Goal: Task Accomplishment & Management: Use online tool/utility

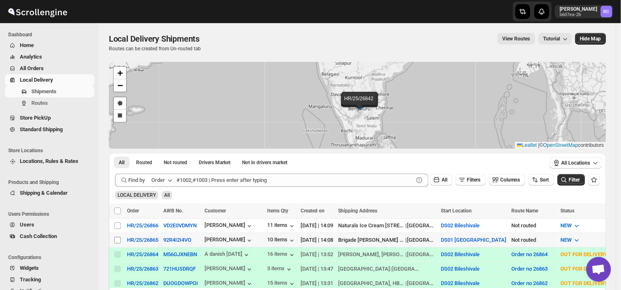
click at [117, 240] on input "Select shipment" at bounding box center [117, 240] width 7 height 7
checkbox input "true"
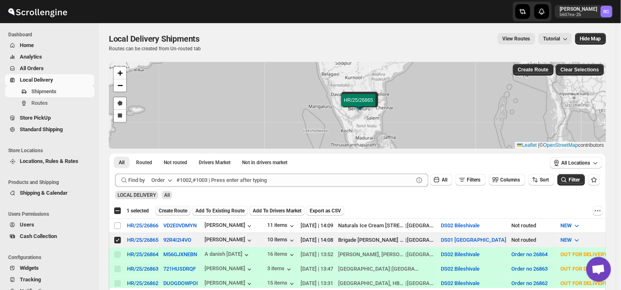
click at [173, 212] on span "Create Route" at bounding box center [173, 210] width 28 height 7
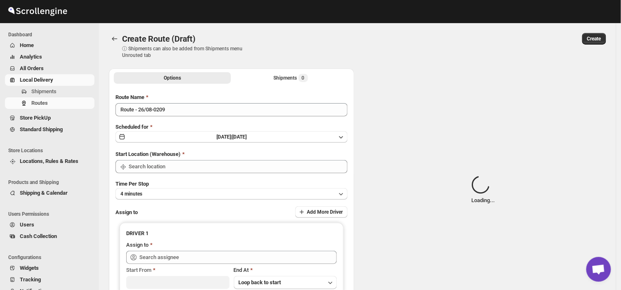
type input "DS01 [GEOGRAPHIC_DATA]"
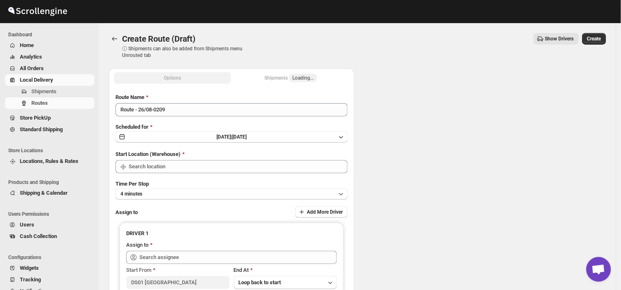
type input "DS01 [GEOGRAPHIC_DATA]"
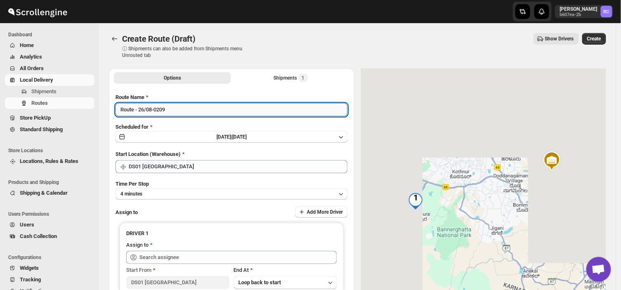
click at [168, 108] on input "Route - 26/08-0209" at bounding box center [231, 109] width 232 height 13
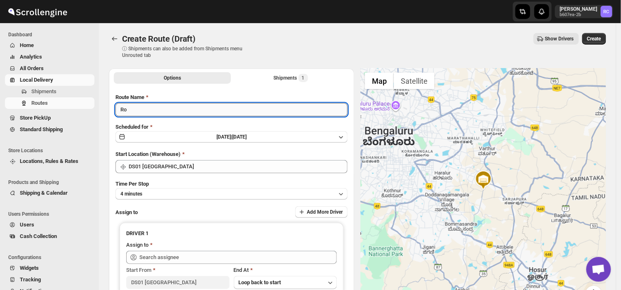
type input "R"
type input "Order no 26865"
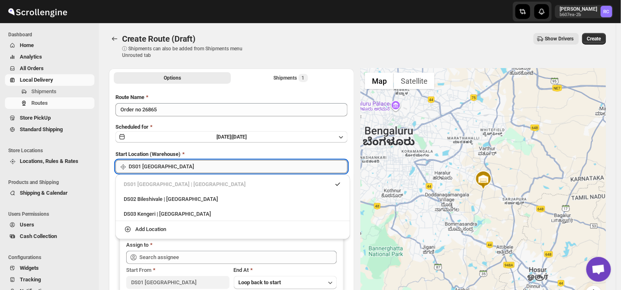
click at [167, 169] on input "DS01 [GEOGRAPHIC_DATA]" at bounding box center [238, 166] width 219 height 13
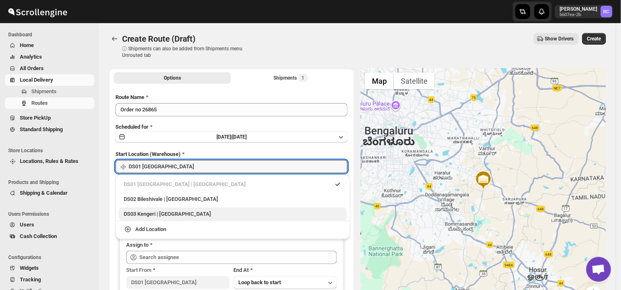
click at [149, 216] on div "DS03 Kengeri | [GEOGRAPHIC_DATA]" at bounding box center [233, 214] width 218 height 8
type input "DS03 Kengeri"
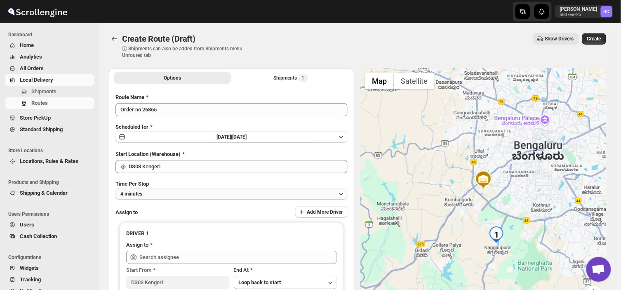
click at [151, 192] on button "4 minutes" at bounding box center [231, 194] width 232 height 12
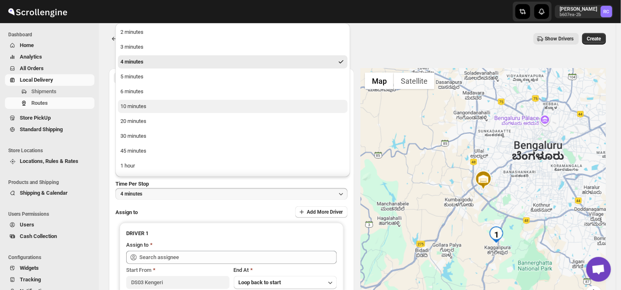
click at [143, 106] on div "10 minutes" at bounding box center [133, 106] width 26 height 8
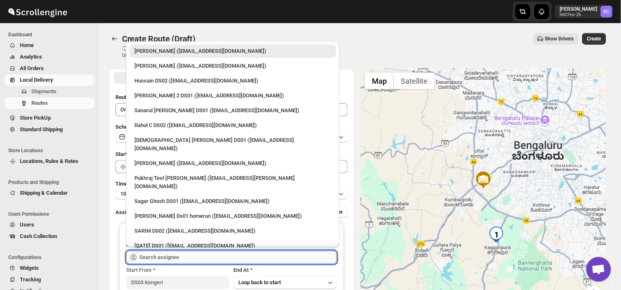
click at [186, 256] on input "text" at bounding box center [237, 257] width 197 height 13
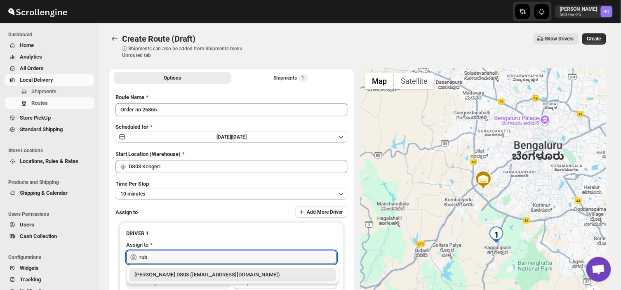
click at [198, 277] on div "[PERSON_NAME] DS03 ([EMAIL_ADDRESS][DOMAIN_NAME])" at bounding box center [232, 274] width 197 height 8
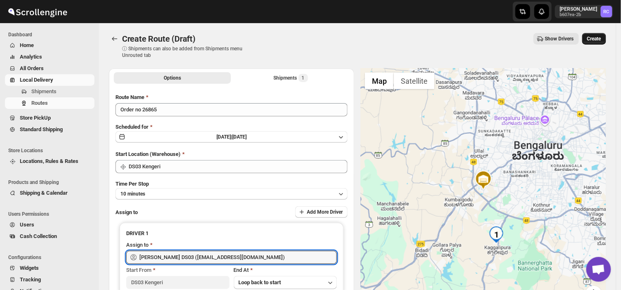
type input "[PERSON_NAME] DS03 ([EMAIL_ADDRESS][DOMAIN_NAME])"
click at [596, 34] on button "Create" at bounding box center [594, 39] width 24 height 12
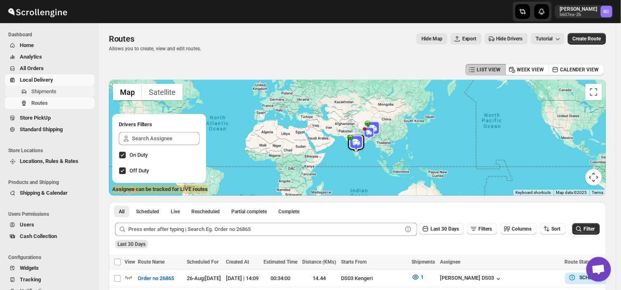
click at [49, 91] on span "Shipments" at bounding box center [43, 91] width 25 height 6
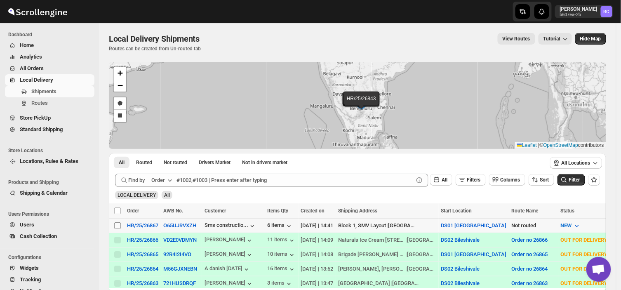
click at [117, 224] on input "Select shipment" at bounding box center [117, 225] width 7 height 7
checkbox input "true"
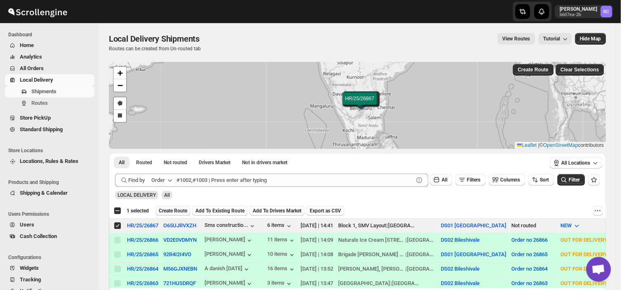
click at [174, 208] on span "Create Route" at bounding box center [173, 210] width 28 height 7
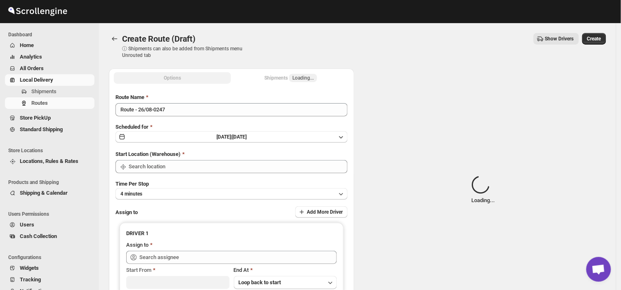
type input "DS01 [GEOGRAPHIC_DATA]"
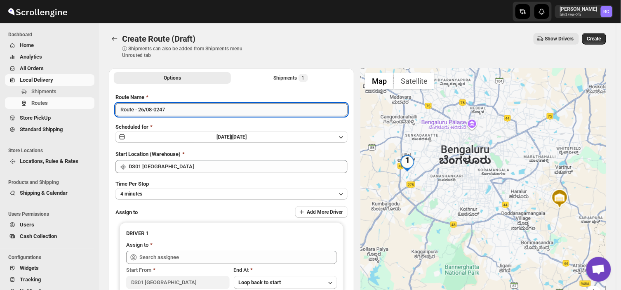
click at [171, 110] on input "Route - 26/08-0247" at bounding box center [231, 109] width 232 height 13
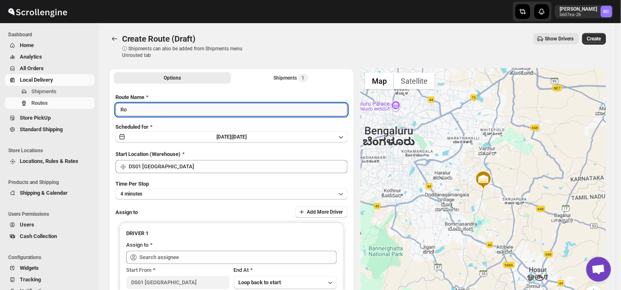
type input "R"
type input "Order no 26867"
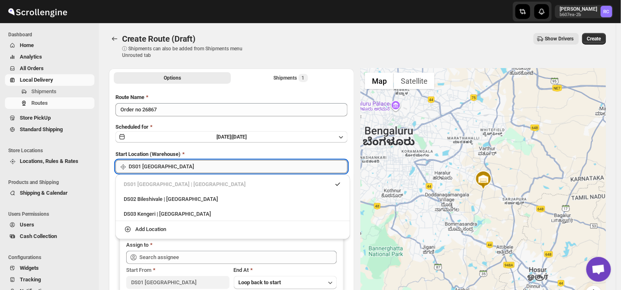
click at [176, 161] on input "DS01 [GEOGRAPHIC_DATA]" at bounding box center [238, 166] width 219 height 13
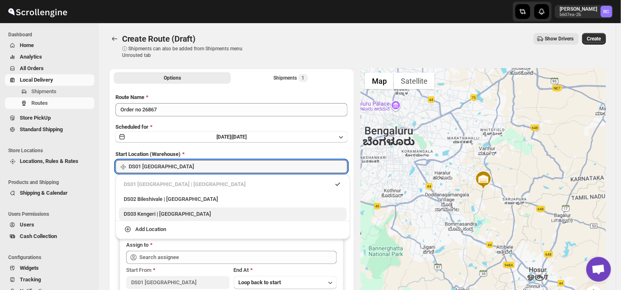
click at [136, 215] on div "DS03 Kengeri | [GEOGRAPHIC_DATA]" at bounding box center [233, 214] width 218 height 8
type input "DS03 Kengeri"
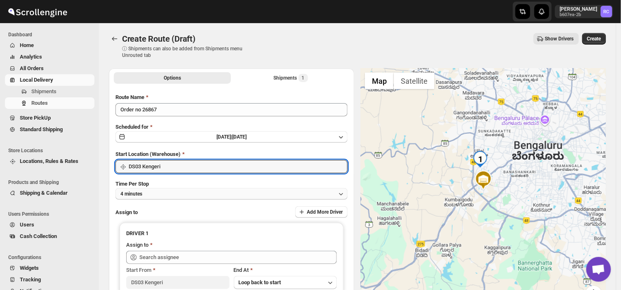
click at [150, 190] on button "4 minutes" at bounding box center [231, 194] width 232 height 12
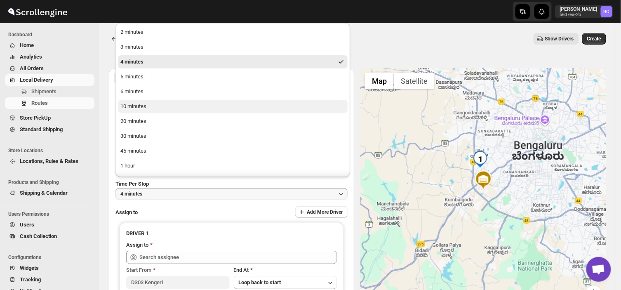
click at [137, 104] on div "10 minutes" at bounding box center [133, 106] width 26 height 8
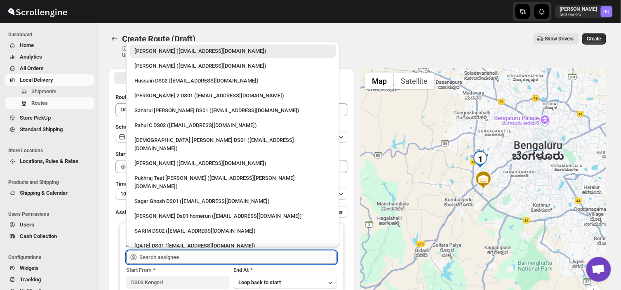
click at [179, 256] on input "text" at bounding box center [237, 257] width 197 height 13
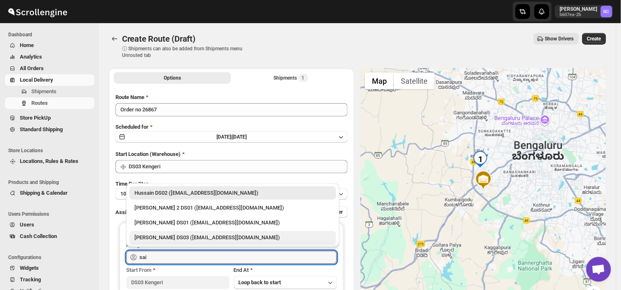
click at [157, 237] on div "[PERSON_NAME] DS03 ([EMAIL_ADDRESS][DOMAIN_NAME])" at bounding box center [232, 237] width 197 height 8
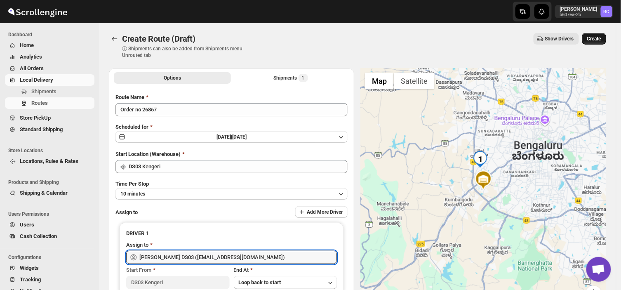
type input "[PERSON_NAME] DS03 ([EMAIL_ADDRESS][DOMAIN_NAME])"
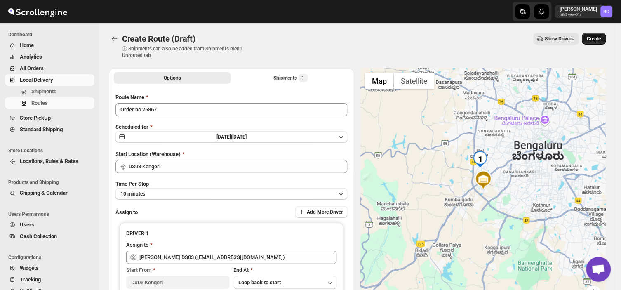
click at [599, 36] on span "Create" at bounding box center [594, 38] width 14 height 7
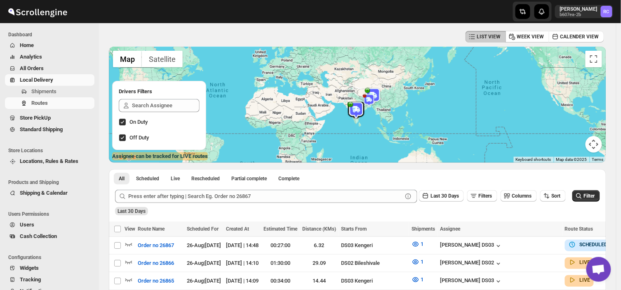
scroll to position [35, 0]
